Goal: Information Seeking & Learning: Find specific fact

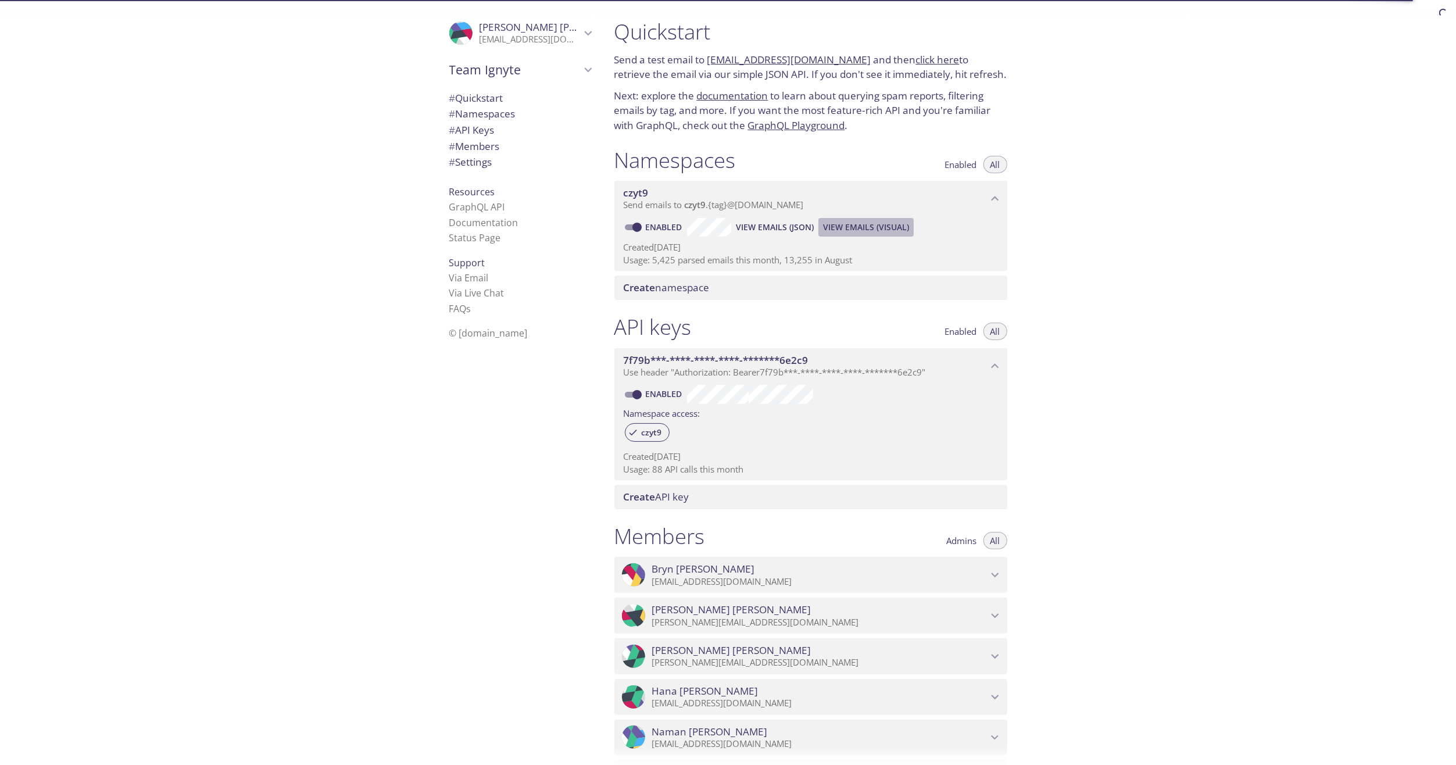
click at [842, 227] on span "View Emails (Visual)" at bounding box center [866, 227] width 86 height 14
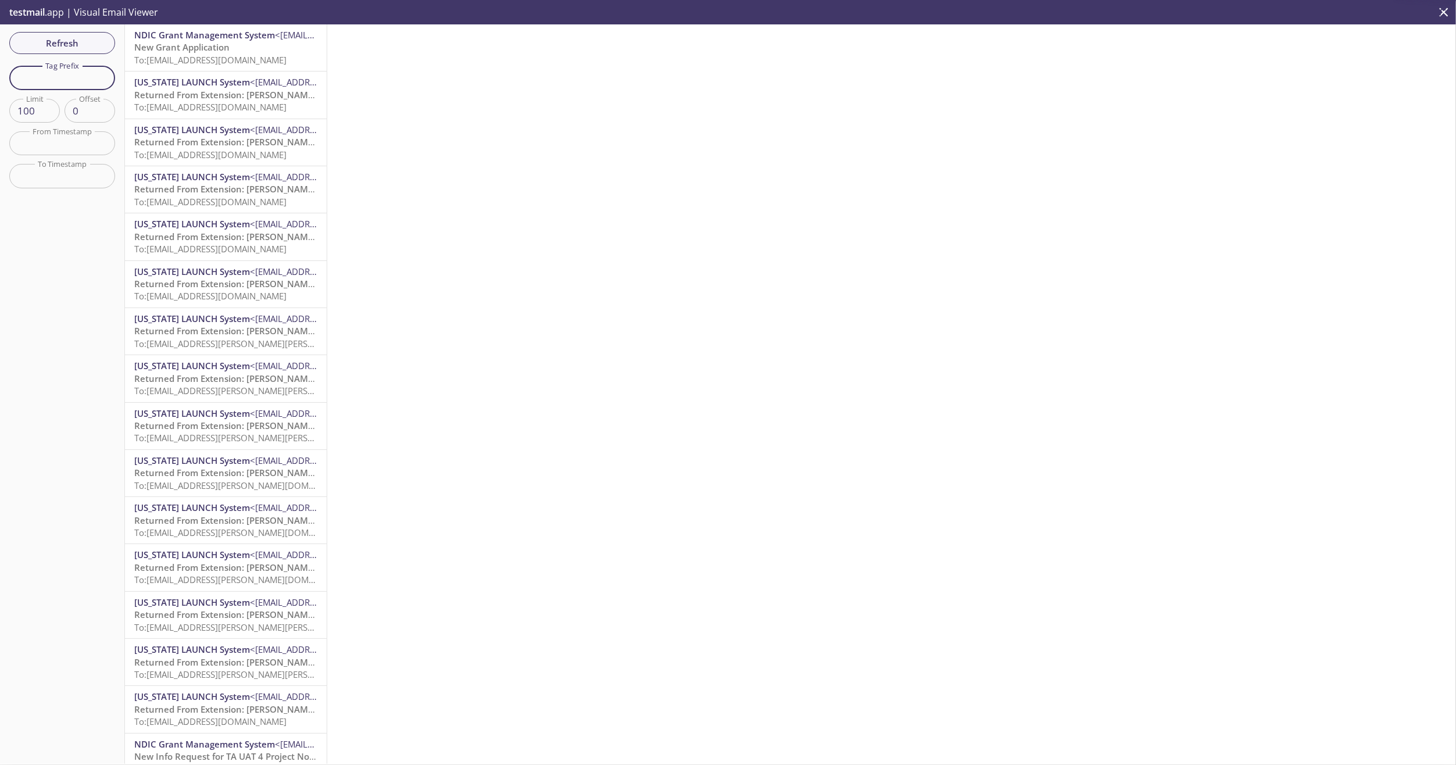
click at [35, 83] on input "text" at bounding box center [62, 78] width 106 height 24
type input "cal"
click at [189, 392] on span "To: [EMAIL_ADDRESS][DOMAIN_NAME]" at bounding box center [210, 391] width 152 height 12
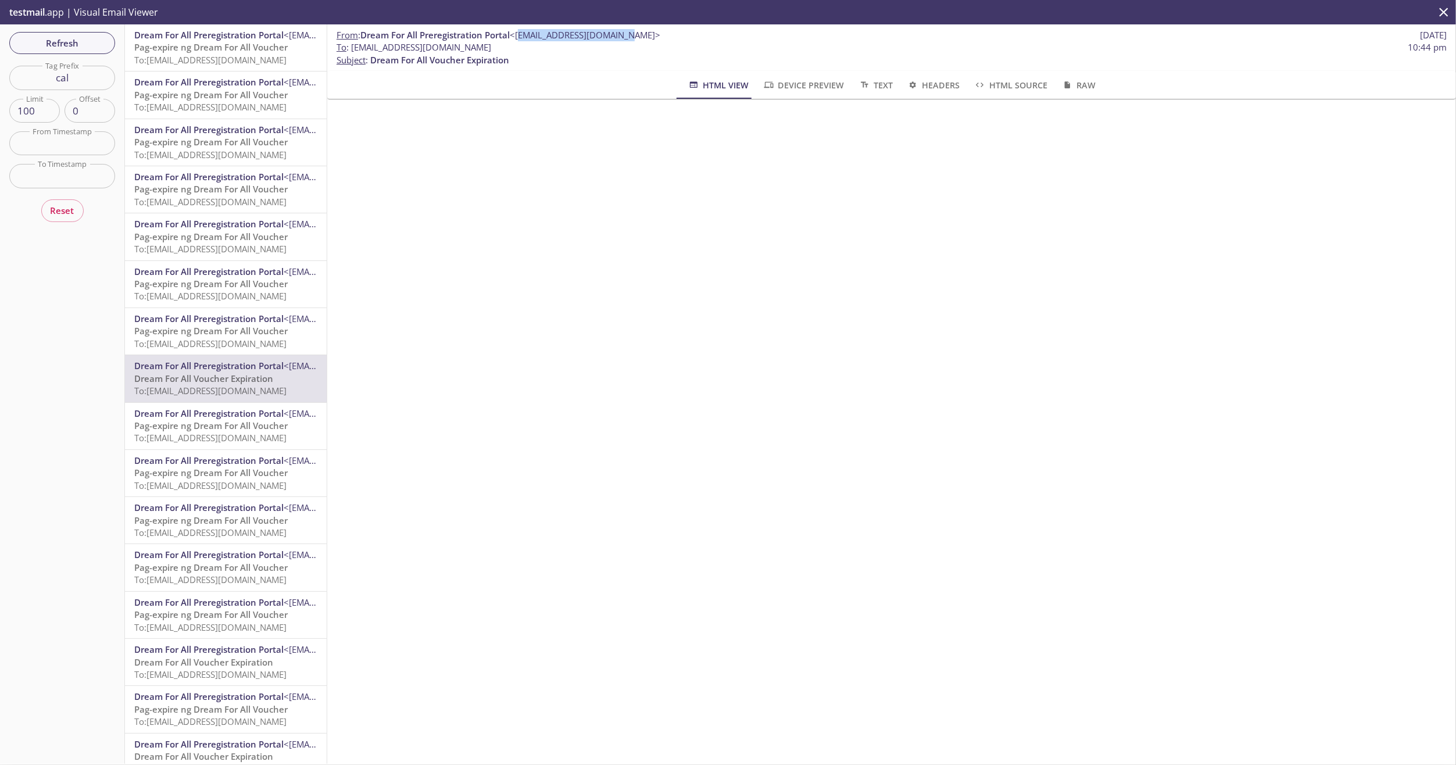
drag, startPoint x: 519, startPoint y: 36, endPoint x: 630, endPoint y: 35, distance: 111.0
click at [630, 35] on span "<[EMAIL_ADDRESS][DOMAIN_NAME]>" at bounding box center [585, 35] width 151 height 12
copy span "[EMAIL_ADDRESS][DOMAIN_NAME]"
